Goal: Entertainment & Leisure: Consume media (video, audio)

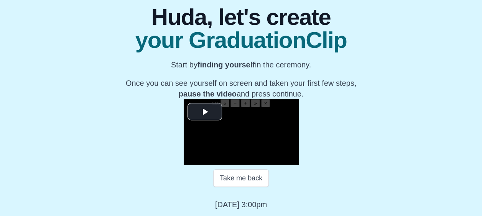
scroll to position [88, 0]
click at [205, 112] on span "Video Player" at bounding box center [205, 112] width 0 height 0
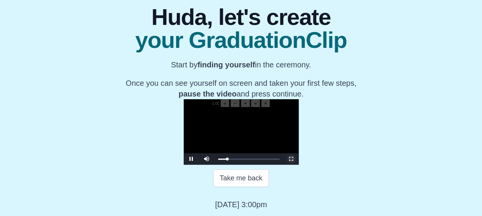
click at [291, 159] on span "Video Player" at bounding box center [291, 159] width 0 height 0
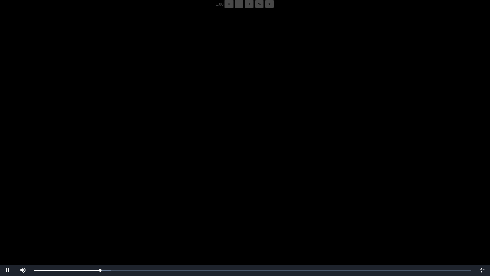
click at [195, 216] on video "Video Player" at bounding box center [245, 146] width 490 height 276
click at [98, 216] on div "05:50 Progress : 0%" at bounding box center [67, 270] width 66 height 2
click at [109, 201] on video "Video Player" at bounding box center [245, 146] width 490 height 276
click at [100, 216] on div "05:55 Progress : 0%" at bounding box center [67, 270] width 66 height 2
click at [100, 216] on div "05:53 Progress : 0%" at bounding box center [67, 270] width 66 height 2
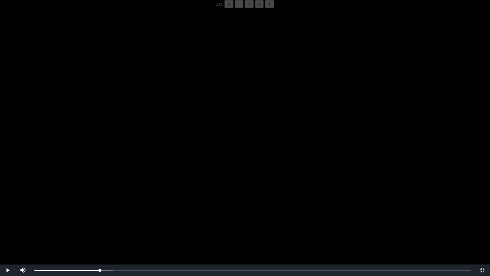
click at [185, 208] on video "Video Player" at bounding box center [245, 146] width 490 height 276
click at [149, 211] on video "Video Player" at bounding box center [245, 146] width 490 height 276
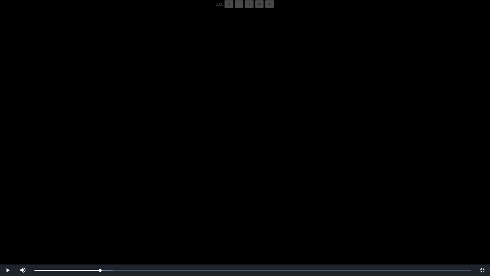
click at [149, 211] on video "Video Player" at bounding box center [245, 146] width 490 height 276
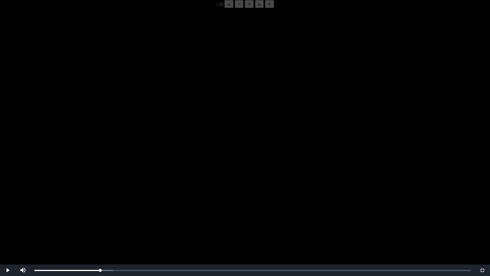
click at [149, 211] on video "Video Player" at bounding box center [245, 146] width 490 height 276
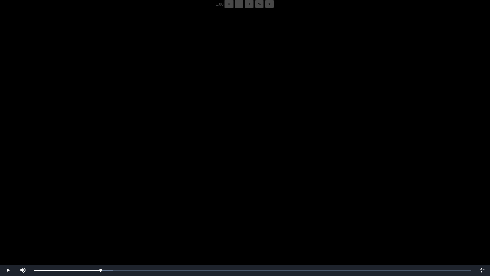
click at [149, 211] on video "Video Player" at bounding box center [245, 146] width 490 height 276
click at [100, 216] on div "05:48 Progress : 0%" at bounding box center [67, 270] width 66 height 2
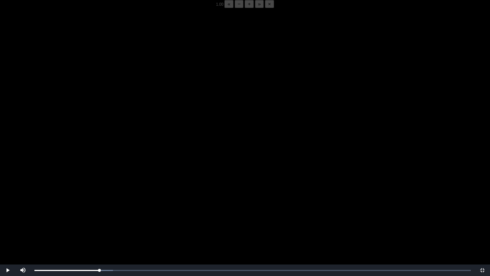
click at [136, 200] on video "Video Player" at bounding box center [245, 146] width 490 height 276
click at [99, 216] on div "05:51 Progress : 0%" at bounding box center [67, 270] width 66 height 2
click at [120, 216] on video "Video Player" at bounding box center [245, 146] width 490 height 276
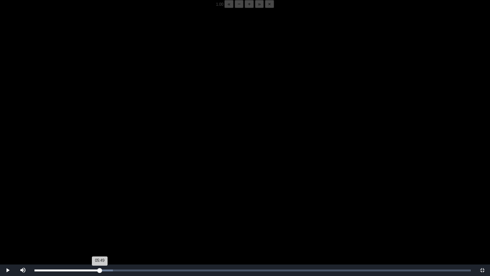
click at [100, 216] on div "05:49 Progress : 0%" at bounding box center [67, 270] width 66 height 2
click at [129, 182] on video "Video Player" at bounding box center [245, 146] width 490 height 276
click at [99, 216] on div "05:51 Progress : 0%" at bounding box center [67, 270] width 66 height 2
click at [100, 216] on div "05:52 Progress : 0%" at bounding box center [67, 270] width 66 height 2
click at [100, 216] on div "05:50 Progress : 0%" at bounding box center [67, 270] width 66 height 2
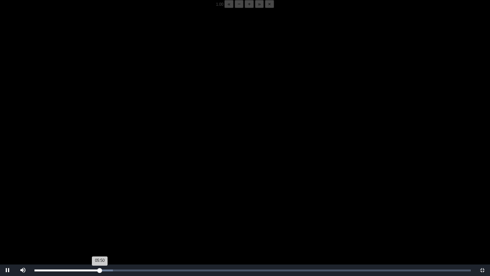
click at [100, 216] on div "05:50 Progress : 0%" at bounding box center [67, 270] width 66 height 2
click at [100, 216] on div "05:48 Progress : 0%" at bounding box center [66, 270] width 65 height 2
click at [100, 216] on div "05:50 Progress : 0%" at bounding box center [67, 270] width 66 height 2
click at [99, 216] on div "05:44 Progress : 0%" at bounding box center [66, 270] width 64 height 2
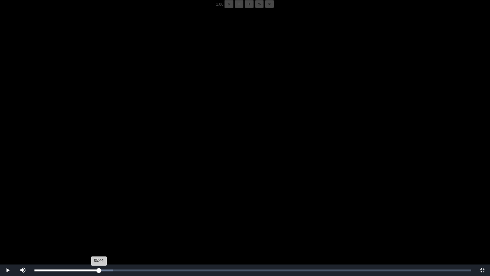
click at [99, 216] on div "05:44 Progress : 0%" at bounding box center [66, 270] width 64 height 2
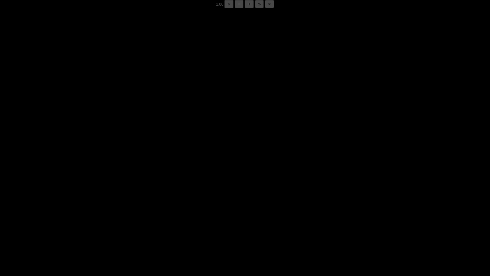
click at [99, 216] on div "05:48 Progress : 0%" at bounding box center [66, 270] width 65 height 2
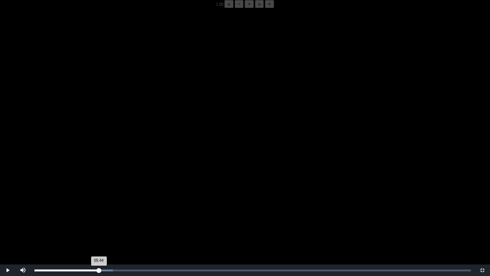
click at [99, 216] on div "05:44 Progress : 0%" at bounding box center [66, 270] width 64 height 2
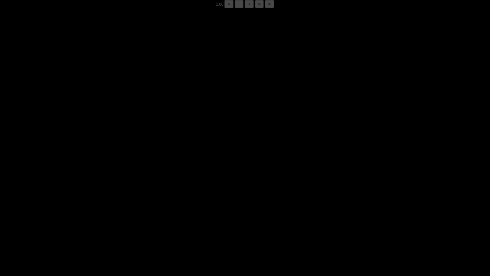
click at [99, 216] on div "05:48 Progress : 0%" at bounding box center [66, 270] width 65 height 2
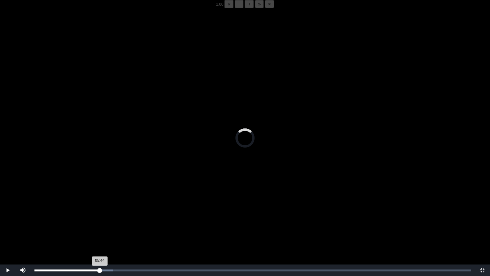
click at [99, 216] on div "05:44 Progress : 0%" at bounding box center [67, 270] width 66 height 2
click at [99, 216] on div "05:44 Progress : 0%" at bounding box center [66, 270] width 64 height 2
click at [99, 216] on div "Loaded : 0% 05:44 05:44 Progress : 0%" at bounding box center [253, 269] width 444 height 11
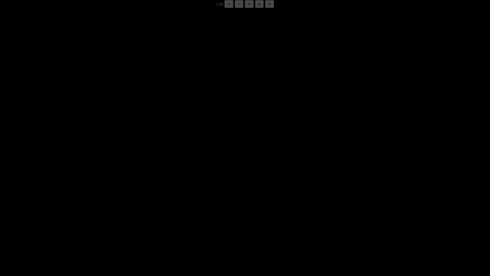
click at [99, 216] on div "05:51 Progress : 0%" at bounding box center [67, 270] width 66 height 2
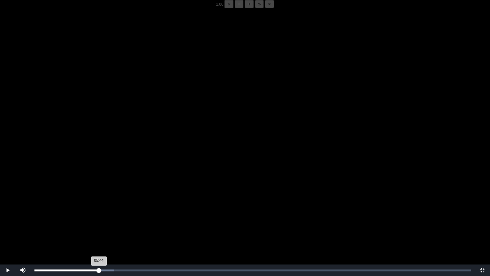
click at [99, 216] on div "05:44 Progress : 0%" at bounding box center [66, 270] width 64 height 2
click at [98, 216] on div "05:49 Progress : 0%" at bounding box center [67, 270] width 66 height 2
click at [98, 216] on div "05:42 Progress : 0%" at bounding box center [66, 270] width 64 height 2
click at [98, 216] on div "05:44 Progress : 0%" at bounding box center [66, 270] width 64 height 2
click at [98, 216] on div "05:43 Progress : 0%" at bounding box center [66, 270] width 64 height 2
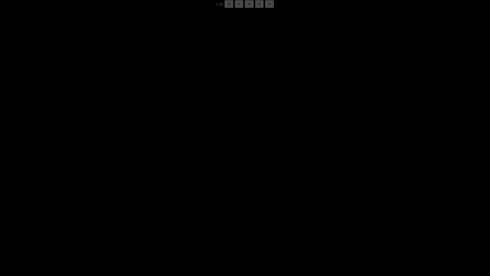
click at [98, 216] on div "05:48 Progress : 0%" at bounding box center [66, 270] width 65 height 2
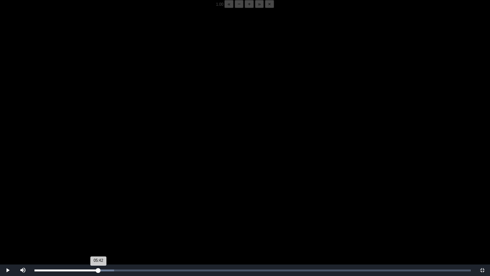
click at [98, 216] on div "05:42 Progress : 0%" at bounding box center [66, 270] width 64 height 2
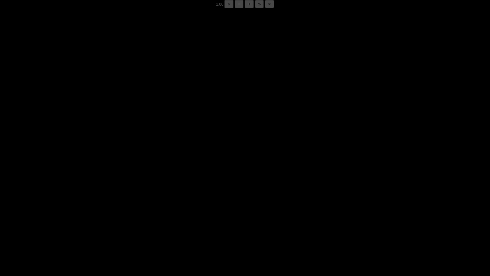
click at [98, 216] on div "05:45 Progress : 0%" at bounding box center [66, 270] width 64 height 2
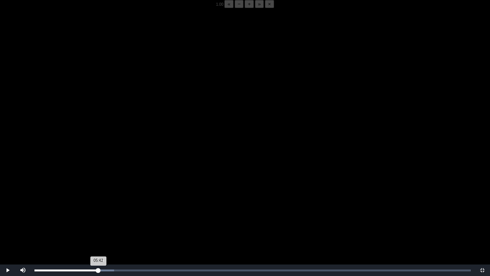
click at [98, 216] on div "05:42 Progress : 0%" at bounding box center [66, 270] width 64 height 2
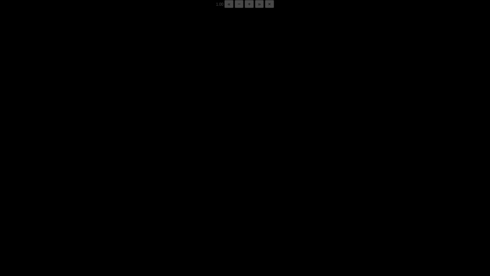
click at [98, 216] on div "05:48 Progress : 0%" at bounding box center [66, 270] width 65 height 2
click at [98, 216] on div "05:46 Progress : 0%" at bounding box center [66, 270] width 65 height 2
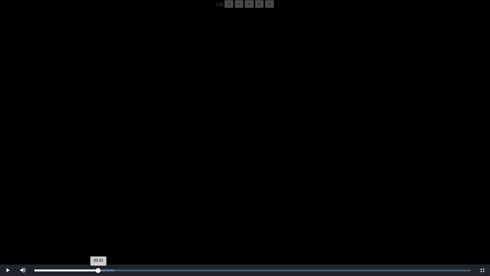
click at [98, 216] on div "05:42 Progress : 0%" at bounding box center [66, 270] width 64 height 2
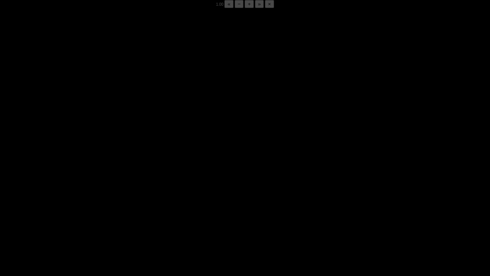
click at [98, 216] on div "05:45 Progress : 0%" at bounding box center [66, 270] width 64 height 2
click at [98, 216] on div "05:49 Progress : 0%" at bounding box center [66, 270] width 65 height 2
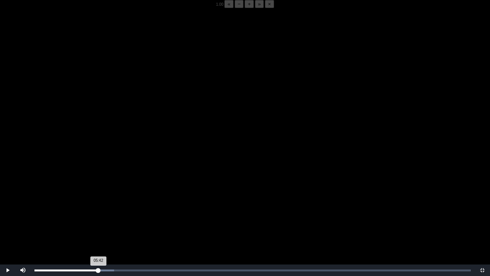
click at [98, 216] on div "05:42 Progress : 0%" at bounding box center [66, 270] width 64 height 2
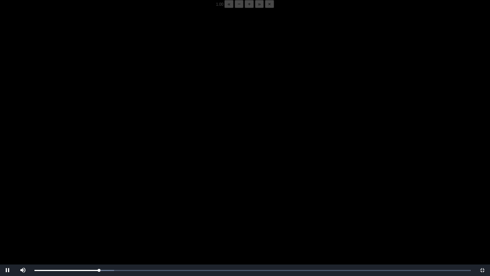
click at [235, 8] on button "−" at bounding box center [239, 4] width 9 height 8
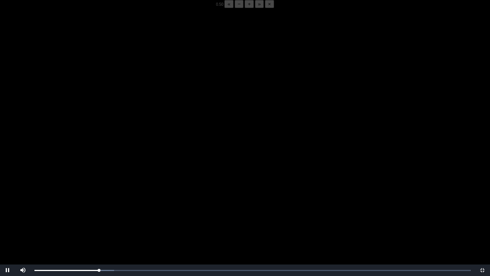
click at [235, 8] on button "−" at bounding box center [239, 4] width 9 height 8
click at [99, 216] on div "05:44 Progress : 0%" at bounding box center [66, 270] width 64 height 2
drag, startPoint x: 182, startPoint y: 233, endPoint x: 127, endPoint y: 229, distance: 55.3
click at [127, 216] on video "Video Player" at bounding box center [245, 146] width 490 height 276
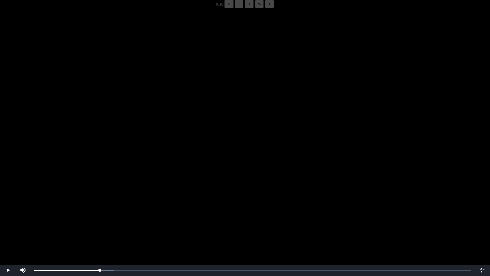
click at [153, 205] on video "Video Player" at bounding box center [245, 146] width 490 height 276
click at [100, 216] on div "05:51 Progress : 0%" at bounding box center [67, 270] width 66 height 2
click at [100, 216] on div "05:48 Progress : 0%" at bounding box center [66, 270] width 65 height 2
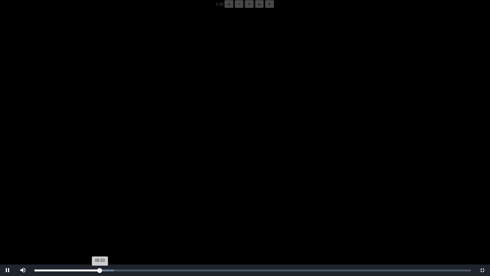
click at [100, 216] on div "05:50 Progress : 0%" at bounding box center [67, 270] width 66 height 2
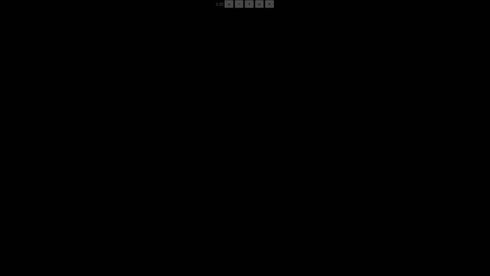
click at [100, 216] on div "05:50 Progress : 0%" at bounding box center [67, 270] width 66 height 2
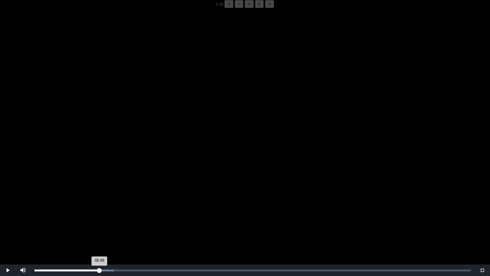
click at [100, 216] on div "05:48 Progress : 0%" at bounding box center [66, 270] width 65 height 2
click at [100, 216] on div "05:48 Progress : 0%" at bounding box center [67, 270] width 66 height 2
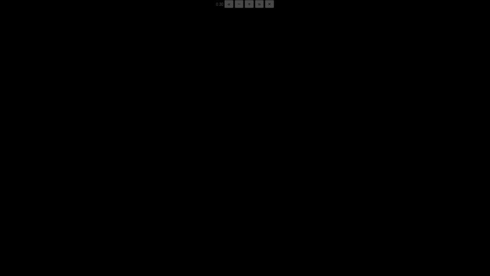
click at [100, 216] on div "05:50 Progress : 0%" at bounding box center [67, 270] width 66 height 2
click at [100, 216] on div "05:53 Progress : 0%" at bounding box center [67, 270] width 66 height 2
click at [100, 216] on div "05:50 Progress : 0%" at bounding box center [67, 270] width 66 height 2
click at [100, 216] on div "05:53 Progress : 0%" at bounding box center [67, 270] width 66 height 2
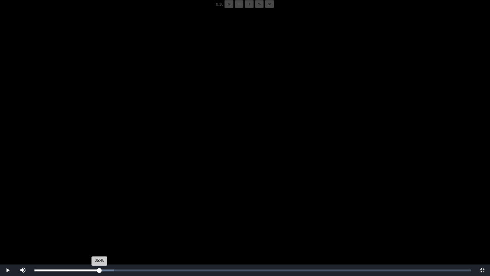
click at [100, 216] on div "05:48 Progress : 0%" at bounding box center [66, 270] width 65 height 2
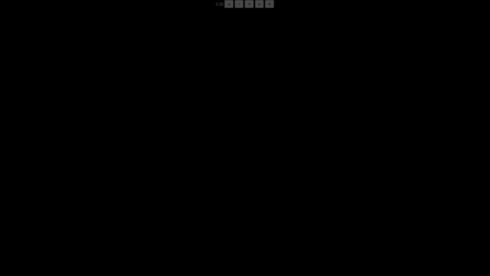
click at [100, 216] on div "05:52 Progress : 0%" at bounding box center [67, 270] width 66 height 2
click at [100, 216] on div "05:51 Progress : 0%" at bounding box center [67, 270] width 66 height 2
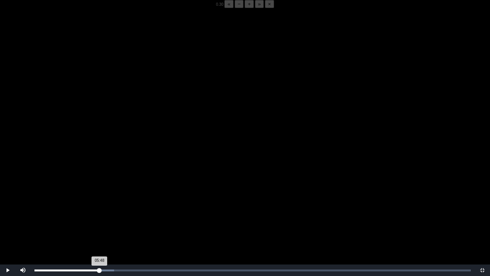
click at [100, 216] on div "05:48 Progress : 0%" at bounding box center [66, 270] width 65 height 2
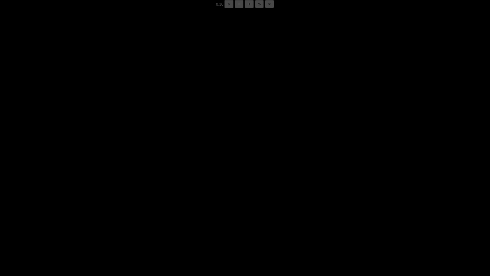
click at [100, 216] on div "05:50 Progress : 0%" at bounding box center [67, 270] width 66 height 2
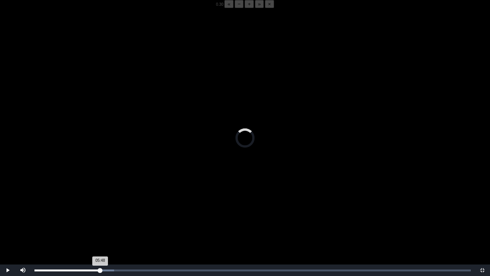
click at [100, 216] on div "05:48 Progress : 0%" at bounding box center [67, 270] width 66 height 2
click at [100, 216] on div "05:48 Progress : 0%" at bounding box center [66, 270] width 65 height 2
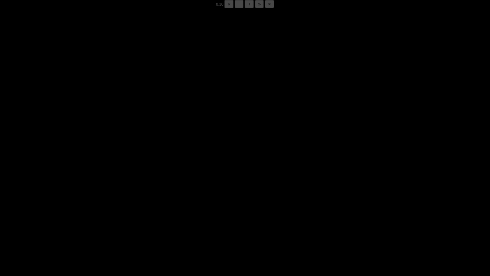
click at [100, 216] on div "05:50 Progress : 0%" at bounding box center [67, 270] width 66 height 2
click at [100, 216] on div "05:52 Progress : 0%" at bounding box center [67, 270] width 66 height 2
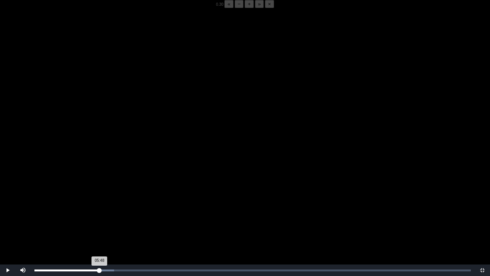
click at [100, 216] on div "05:48 Progress : 0%" at bounding box center [66, 270] width 65 height 2
click at [116, 216] on video "Video Player" at bounding box center [245, 146] width 490 height 276
click at [113, 216] on video "Video Player" at bounding box center [245, 146] width 490 height 276
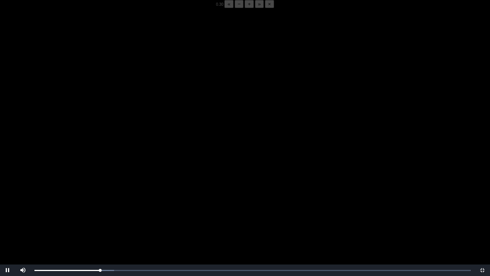
click at [123, 216] on video "Video Player" at bounding box center [245, 146] width 490 height 276
click at [200, 216] on video "Video Player" at bounding box center [245, 146] width 490 height 276
click at [99, 216] on div "05:52 Progress : 0%" at bounding box center [67, 270] width 66 height 2
click at [151, 179] on video "Video Player" at bounding box center [245, 146] width 490 height 276
click at [141, 177] on video "Video Player" at bounding box center [245, 146] width 490 height 276
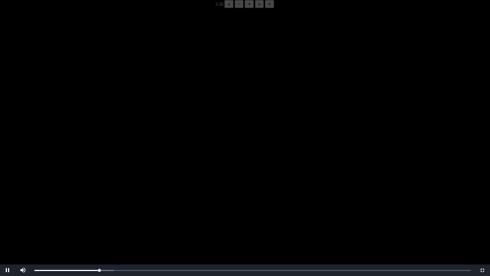
click at [141, 177] on video "Video Player" at bounding box center [245, 146] width 490 height 276
click at [99, 216] on div "05:49 Progress : 0%" at bounding box center [66, 270] width 65 height 2
click at [171, 198] on video "Video Player" at bounding box center [245, 146] width 490 height 276
click at [100, 216] on div "05:50 Progress : 0%" at bounding box center [67, 270] width 66 height 2
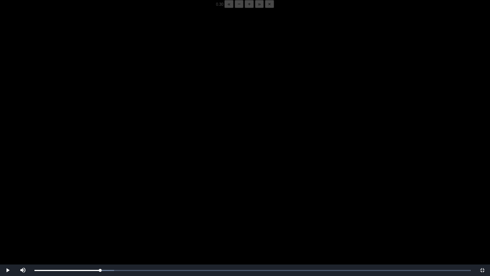
click at [103, 213] on video "Video Player" at bounding box center [245, 146] width 490 height 276
click at [483, 216] on span "Video Player" at bounding box center [483, 270] width 0 height 0
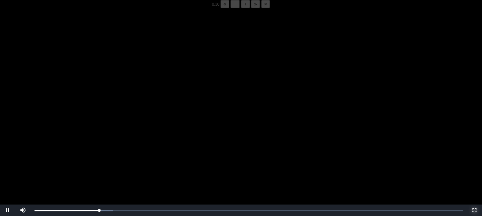
scroll to position [111, 0]
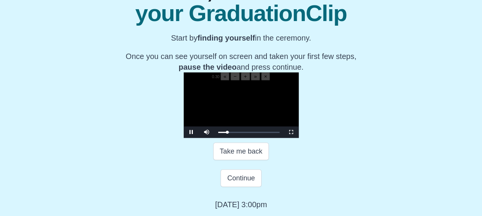
click at [254, 128] on video "Video Player" at bounding box center [240, 108] width 115 height 57
click at [291, 132] on span "Video Player" at bounding box center [291, 132] width 0 height 0
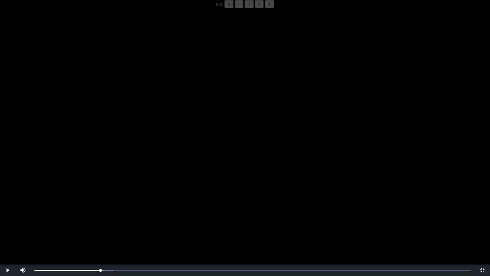
click at [100, 215] on video "Video Player" at bounding box center [245, 146] width 490 height 276
click at [102, 215] on video "Video Player" at bounding box center [245, 146] width 490 height 276
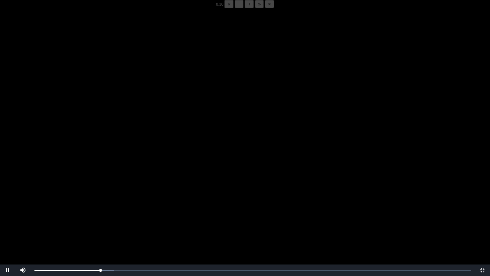
click at [102, 215] on video "Video Player" at bounding box center [245, 146] width 490 height 276
click at [95, 216] on video "Video Player" at bounding box center [245, 146] width 490 height 276
click at [92, 216] on video "Video Player" at bounding box center [245, 146] width 490 height 276
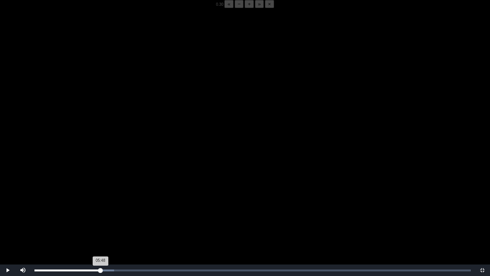
click at [100, 216] on div "05:48 Progress : 0%" at bounding box center [67, 270] width 66 height 2
click at [93, 216] on video "Video Player" at bounding box center [245, 146] width 490 height 276
click at [105, 190] on video "Video Player" at bounding box center [245, 146] width 490 height 276
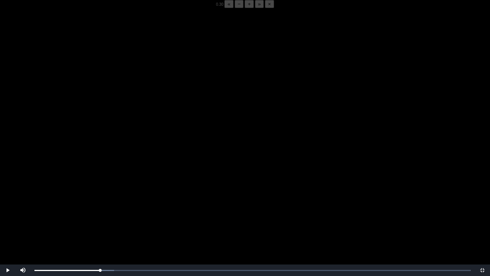
click at [105, 190] on video "Video Player" at bounding box center [245, 146] width 490 height 276
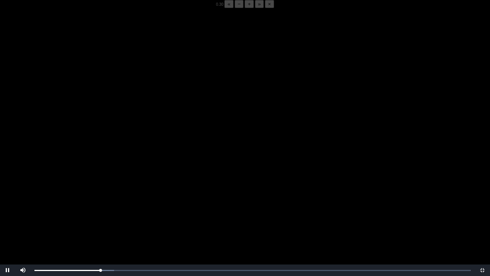
click at [105, 190] on video "Video Player" at bounding box center [245, 146] width 490 height 276
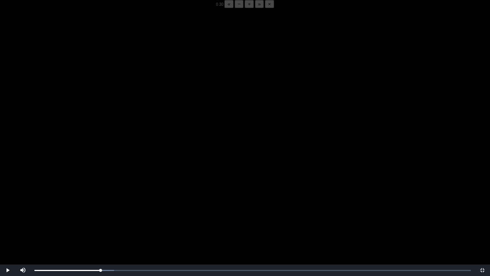
click at [104, 188] on video "Video Player" at bounding box center [245, 146] width 490 height 276
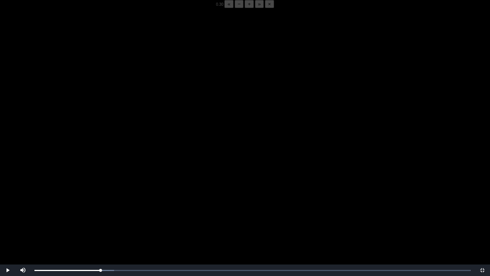
click at [104, 188] on video "Video Player" at bounding box center [245, 146] width 490 height 276
click at [100, 216] on div "05:50 Progress : 0%" at bounding box center [67, 270] width 66 height 2
click at [102, 216] on video "Video Player" at bounding box center [245, 146] width 490 height 276
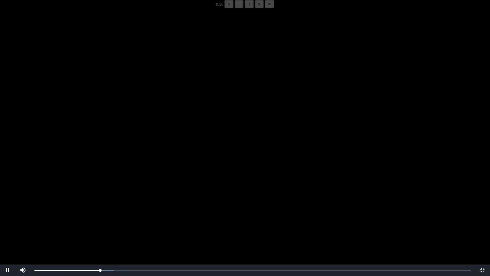
click at [102, 216] on video "Video Player" at bounding box center [245, 146] width 490 height 276
click at [54, 216] on video "Video Player" at bounding box center [245, 146] width 490 height 276
click at [100, 216] on div "05:51 Progress : 0%" at bounding box center [67, 270] width 66 height 2
click at [99, 216] on div "05:52 Progress : 0%" at bounding box center [67, 270] width 66 height 2
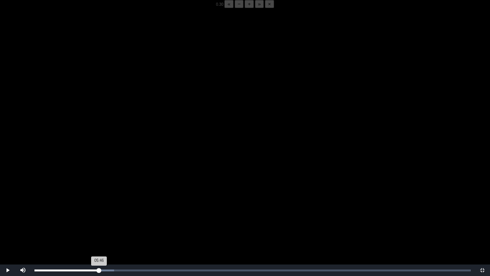
click at [99, 216] on div "05:46 Progress : 0%" at bounding box center [66, 270] width 65 height 2
click at [116, 216] on video "Video Player" at bounding box center [245, 146] width 490 height 276
click at [75, 216] on video "Video Player" at bounding box center [245, 146] width 490 height 276
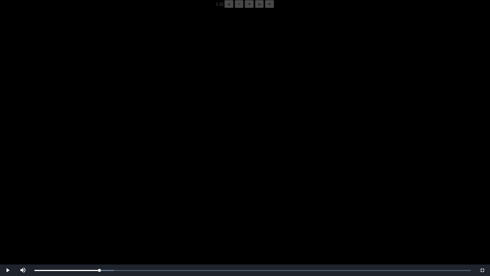
click at [75, 216] on video "Video Player" at bounding box center [245, 146] width 490 height 276
click at [161, 198] on video "Video Player" at bounding box center [245, 146] width 490 height 276
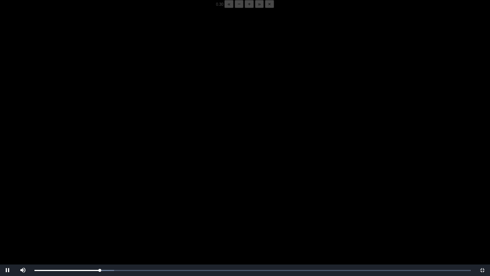
click at [161, 198] on video "Video Player" at bounding box center [245, 146] width 490 height 276
click at [157, 163] on video "Video Player" at bounding box center [245, 146] width 490 height 276
click at [124, 173] on video "Video Player" at bounding box center [245, 146] width 490 height 276
click at [187, 175] on video "Video Player" at bounding box center [245, 146] width 490 height 276
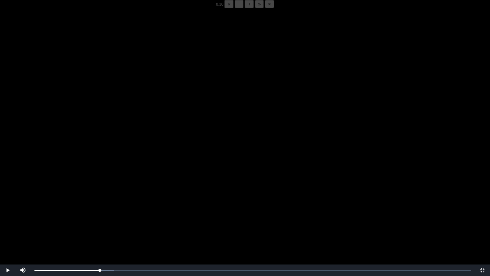
click at [202, 201] on video "Video Player" at bounding box center [245, 146] width 490 height 276
click at [156, 180] on video "Video Player" at bounding box center [245, 146] width 490 height 276
click at [99, 216] on div "05:46 Progress : 0%" at bounding box center [66, 270] width 65 height 2
click at [146, 138] on video "Video Player" at bounding box center [245, 146] width 490 height 276
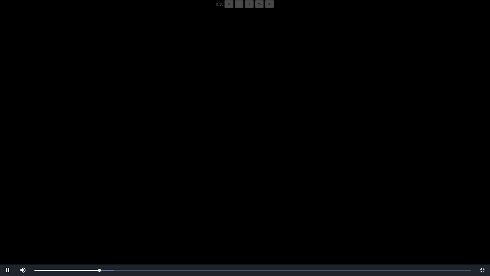
click at [146, 138] on video "Video Player" at bounding box center [245, 146] width 490 height 276
click at [183, 119] on video "Video Player" at bounding box center [245, 146] width 490 height 276
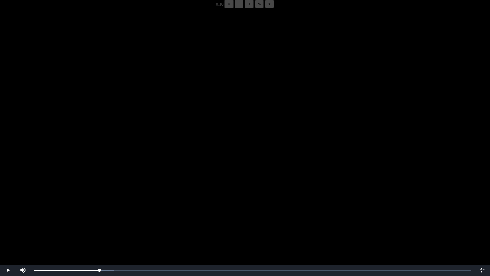
click at [183, 119] on video "Video Player" at bounding box center [245, 146] width 490 height 276
click at [103, 150] on video "Video Player" at bounding box center [245, 146] width 490 height 276
click at [124, 157] on video "Video Player" at bounding box center [245, 146] width 490 height 276
click at [100, 216] on div "05:51 Progress : 0%" at bounding box center [67, 270] width 66 height 2
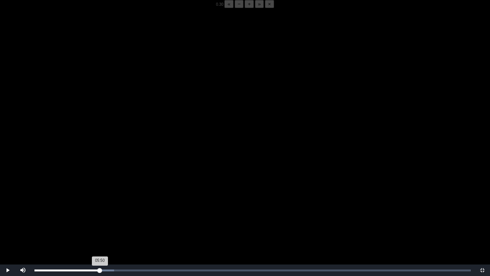
click at [100, 216] on div "05:50 Progress : 0%" at bounding box center [67, 270] width 66 height 2
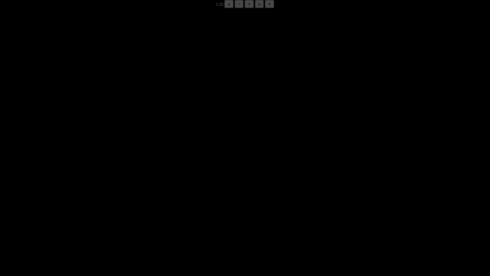
click at [100, 216] on div "05:52 Progress : 0%" at bounding box center [67, 270] width 66 height 2
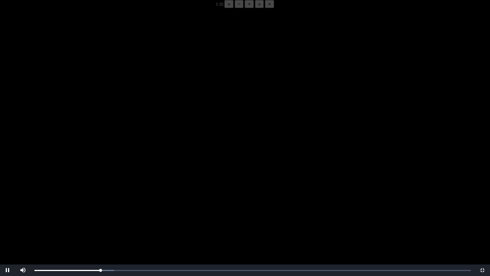
click at [90, 216] on video "Video Player" at bounding box center [245, 146] width 490 height 276
click at [58, 216] on video "Video Player" at bounding box center [245, 146] width 490 height 276
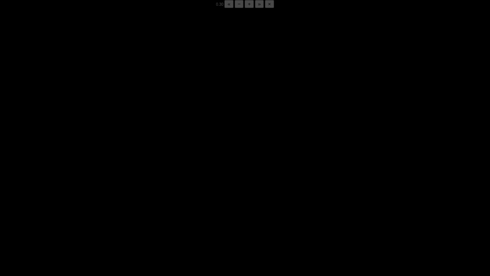
click at [88, 216] on video "Video Player" at bounding box center [245, 146] width 490 height 276
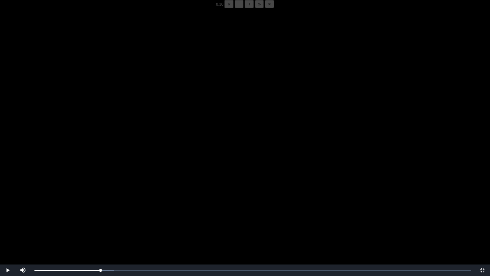
click at [88, 216] on video "Video Player" at bounding box center [245, 146] width 490 height 276
click at [112, 171] on video "Video Player" at bounding box center [245, 146] width 490 height 276
click at [100, 216] on div "05:48 Progress : 0%" at bounding box center [67, 270] width 66 height 2
click at [124, 216] on video "Video Player" at bounding box center [245, 146] width 490 height 276
